Goal: Task Accomplishment & Management: Complete application form

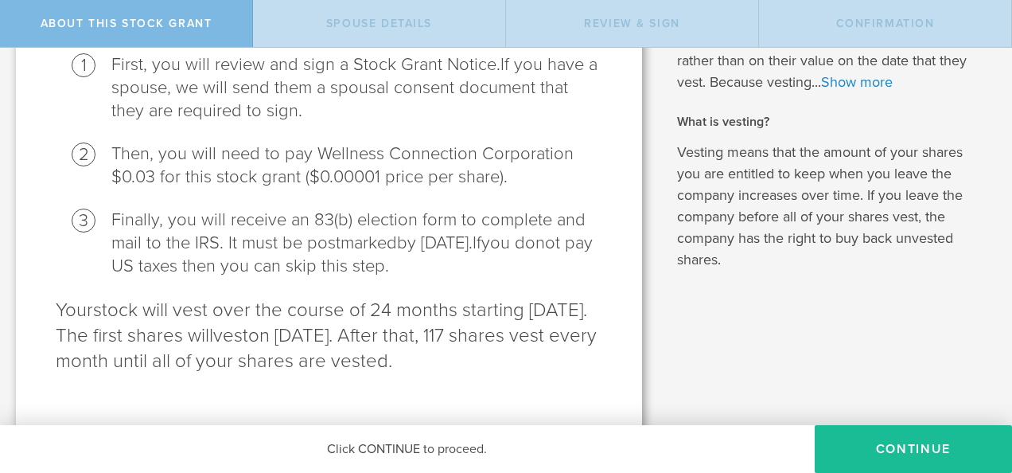
scroll to position [263, 0]
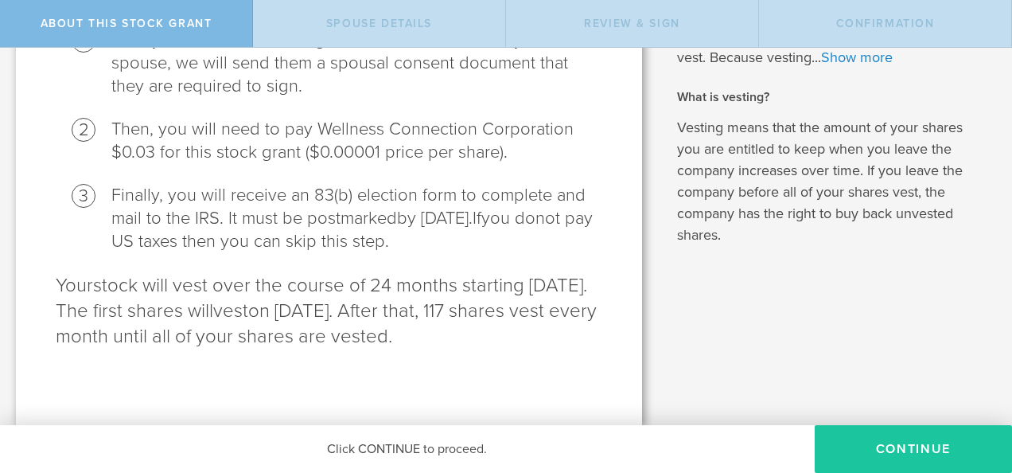
click at [946, 454] on button "CONTINUE" at bounding box center [913, 449] width 197 height 48
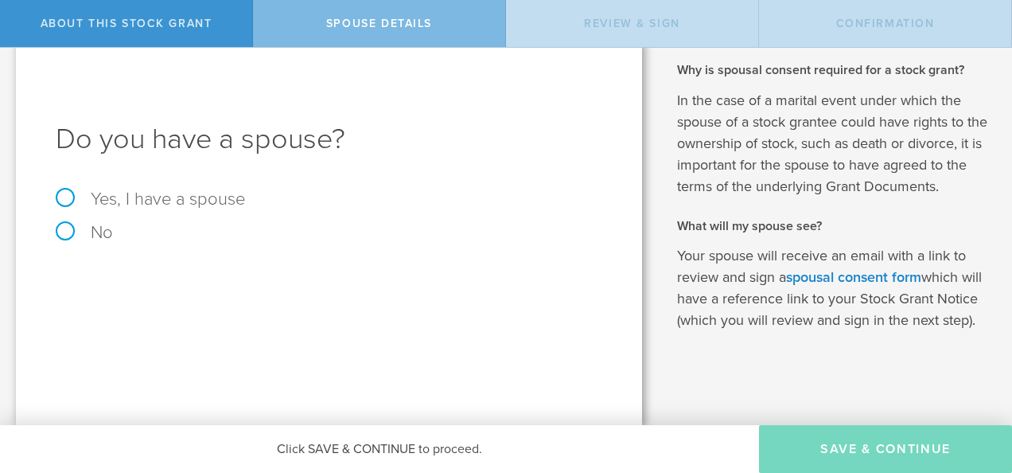
scroll to position [0, 0]
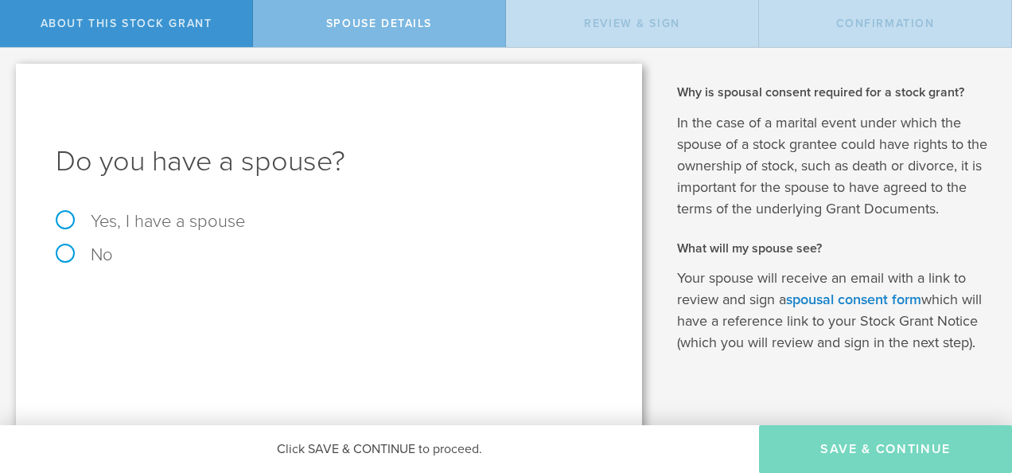
click at [91, 253] on label "No" at bounding box center [329, 255] width 547 height 18
click at [10, 73] on input "No" at bounding box center [5, 60] width 10 height 25
radio input "true"
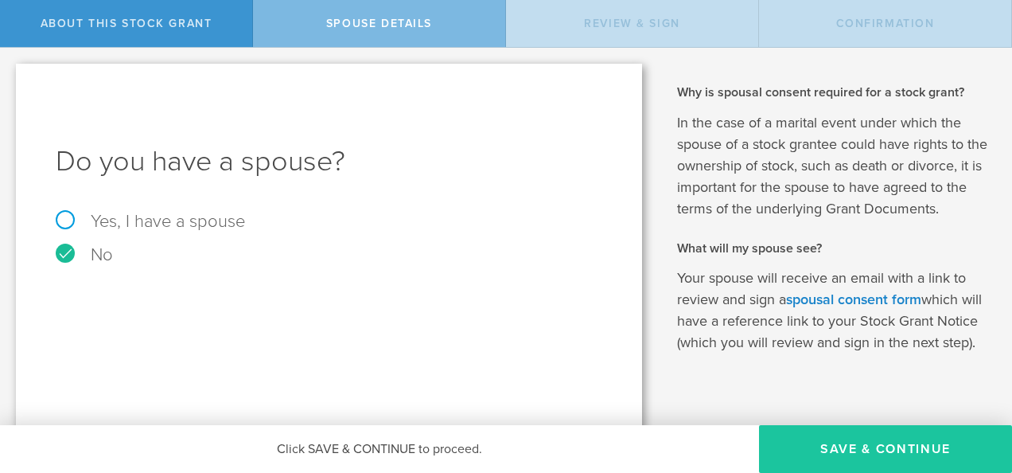
click at [902, 457] on button "Save & Continue" at bounding box center [885, 449] width 253 height 48
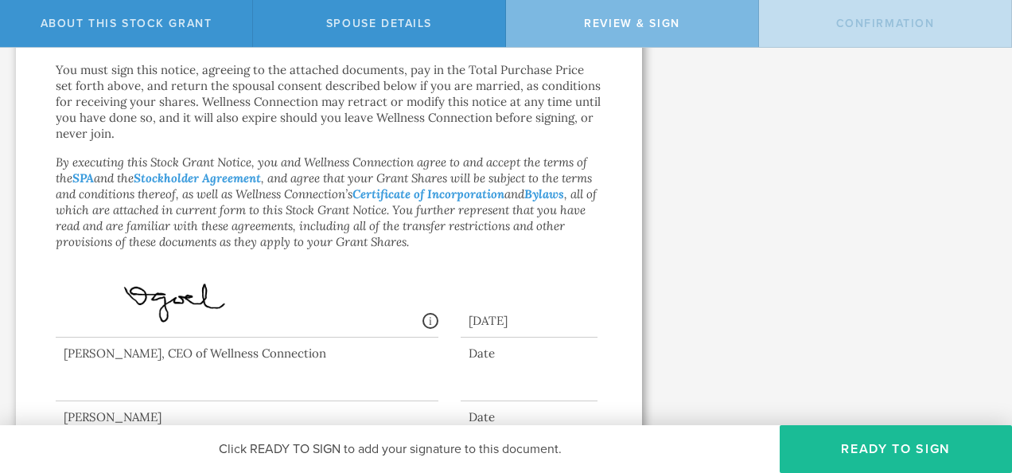
scroll to position [1415, 0]
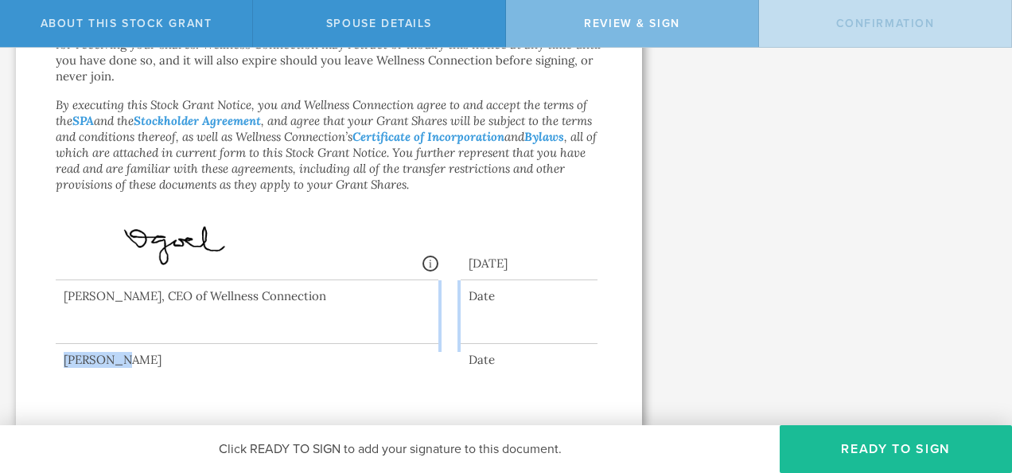
drag, startPoint x: 135, startPoint y: 305, endPoint x: 156, endPoint y: 350, distance: 49.9
click at [156, 350] on div "[PERSON_NAME] Date" at bounding box center [329, 324] width 547 height 88
drag, startPoint x: 156, startPoint y: 350, endPoint x: 338, endPoint y: 364, distance: 182.8
click at [338, 364] on div "[PERSON_NAME]" at bounding box center [247, 360] width 383 height 16
click at [196, 333] on div at bounding box center [247, 312] width 383 height 64
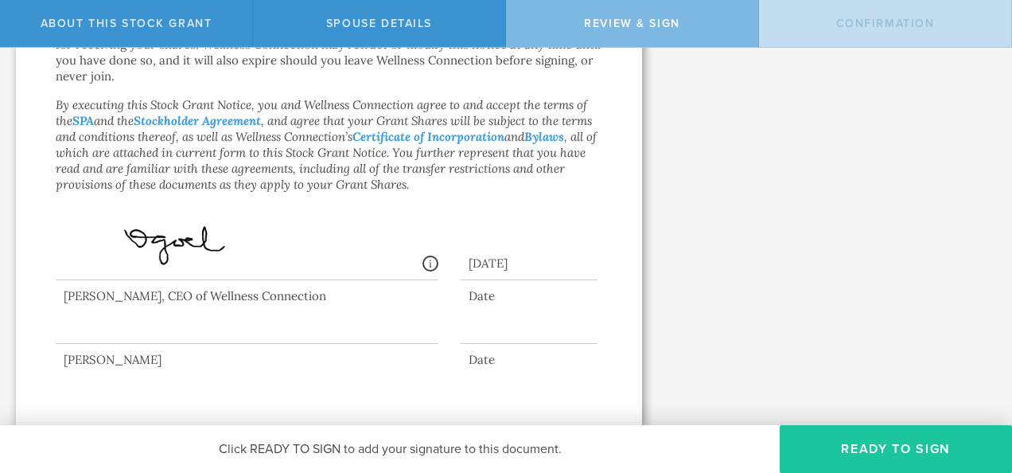
click at [903, 465] on button "Ready to Sign" at bounding box center [896, 449] width 232 height 48
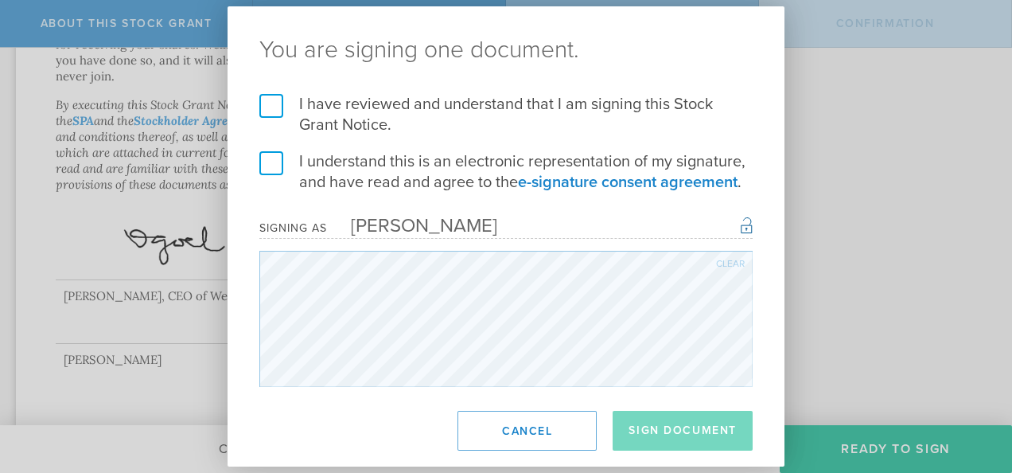
click at [265, 170] on label "I understand this is an electronic representation of my signature, and have rea…" at bounding box center [505, 171] width 493 height 41
click at [0, 0] on input "I understand this is an electronic representation of my signature, and have rea…" at bounding box center [0, 0] width 0 height 0
click at [274, 114] on label "I have reviewed and understand that I am signing this Stock Grant Notice." at bounding box center [505, 114] width 493 height 41
click at [0, 0] on input "I have reviewed and understand that I am signing this Stock Grant Notice." at bounding box center [0, 0] width 0 height 0
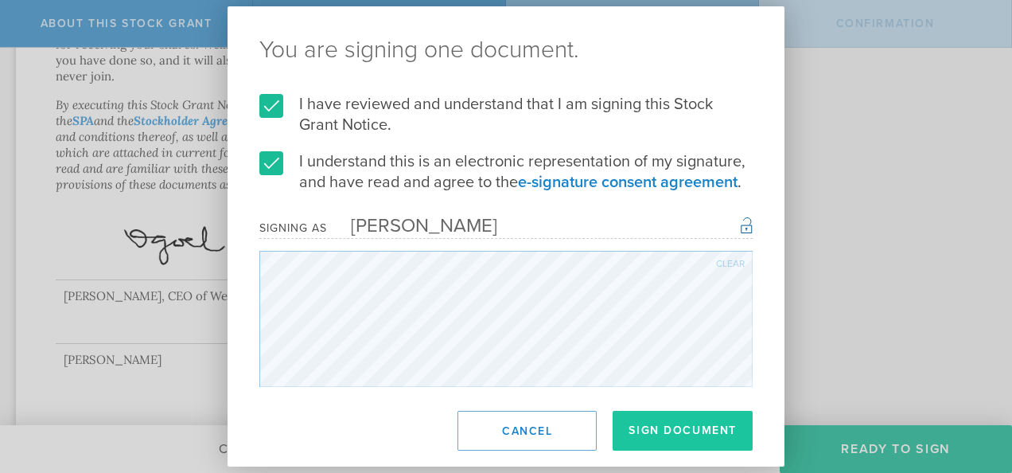
click at [668, 433] on button "Sign Document" at bounding box center [683, 431] width 140 height 40
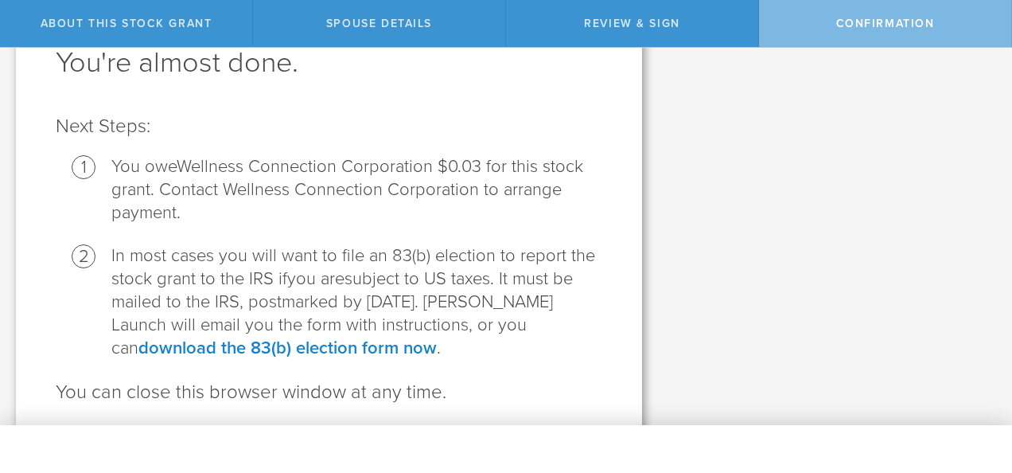
scroll to position [0, 0]
